Goal: Task Accomplishment & Management: Use online tool/utility

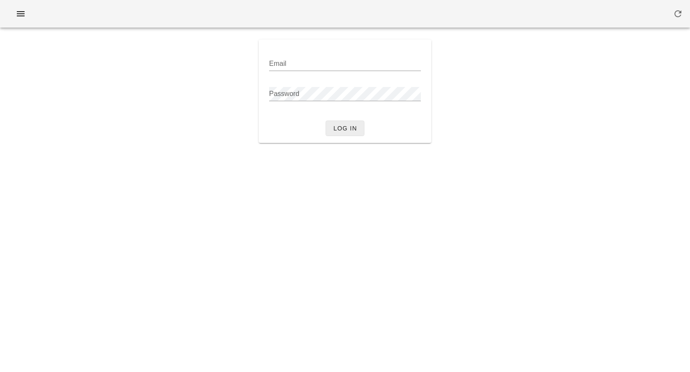
type input "[PERSON_NAME][EMAIL_ADDRESS][DOMAIN_NAME]"
click at [340, 129] on span "Log in" at bounding box center [345, 128] width 24 height 7
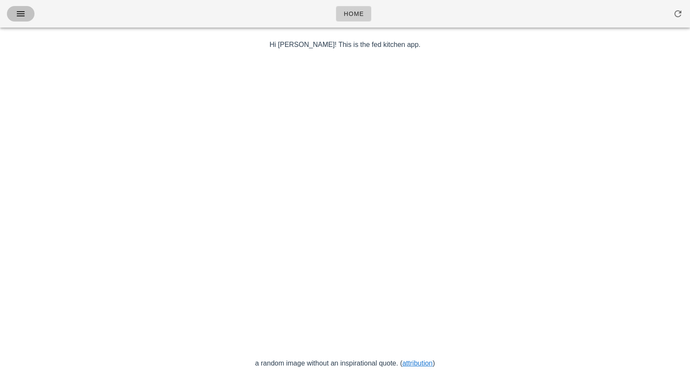
click at [24, 17] on icon "button" at bounding box center [21, 14] width 10 height 10
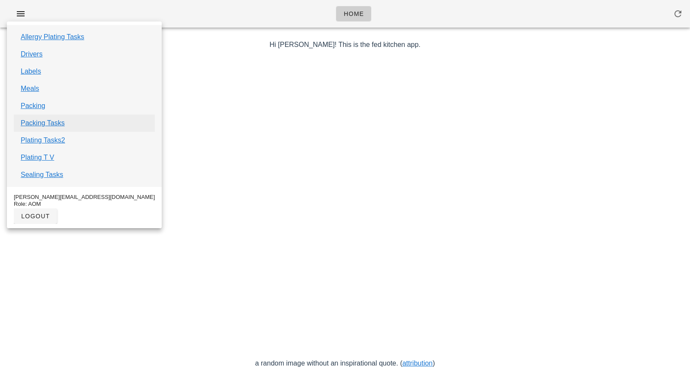
click at [28, 124] on link "Packing Tasks" at bounding box center [43, 123] width 44 height 10
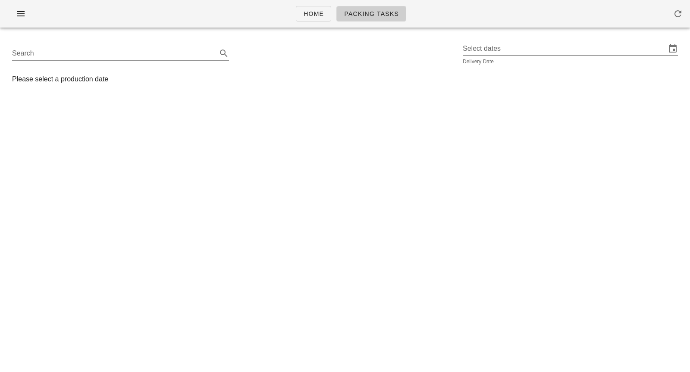
click at [493, 56] on div "Select dates Delivery Date" at bounding box center [569, 53] width 215 height 23
click at [496, 53] on input "text" at bounding box center [563, 49] width 203 height 14
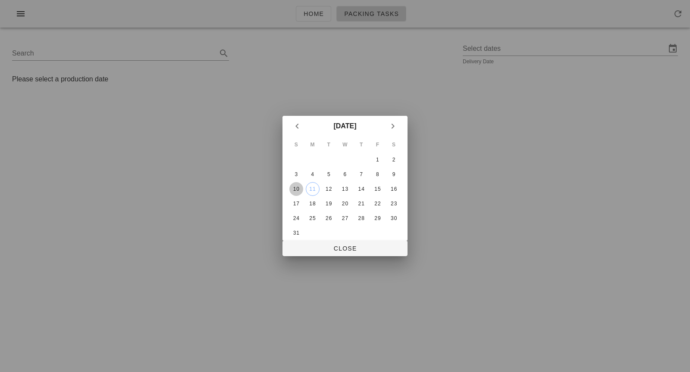
click at [298, 186] on div "10" at bounding box center [296, 189] width 14 height 6
click at [319, 251] on span "Close" at bounding box center [344, 248] width 111 height 7
type input "[DATE]"
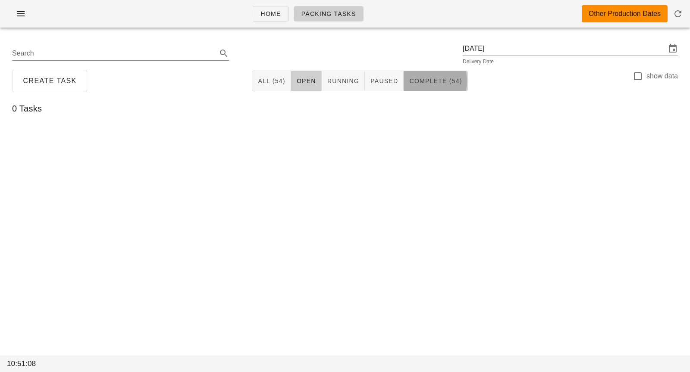
click at [447, 81] on span "Complete (54)" at bounding box center [435, 81] width 53 height 7
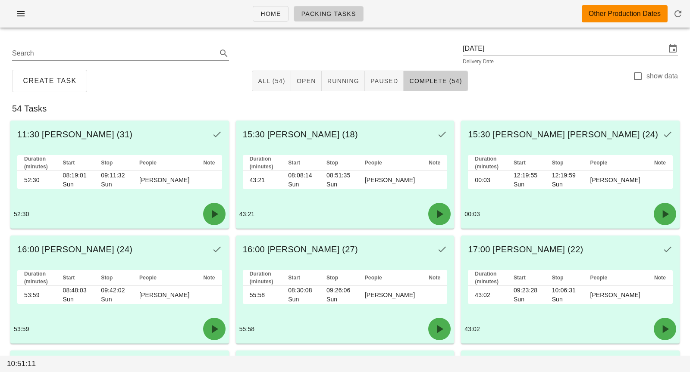
scroll to position [637, 0]
